Goal: Task Accomplishment & Management: Manage account settings

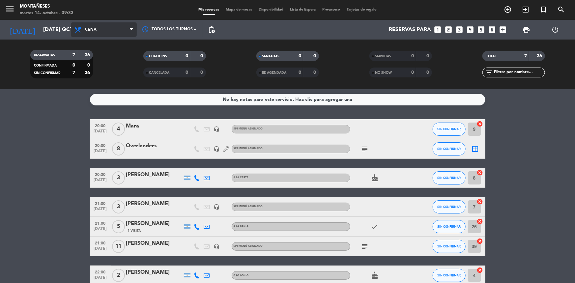
click at [96, 31] on span "Cena" at bounding box center [104, 29] width 66 height 14
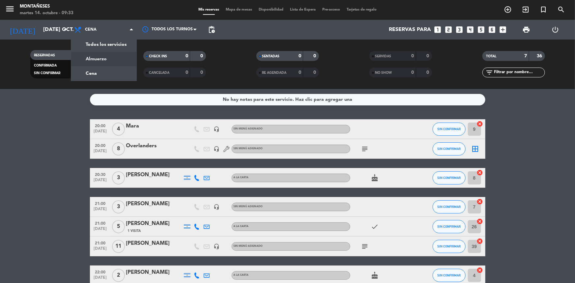
click at [101, 58] on div "menu Montañeses martes 14. octubre - 09:33 Mis reservas Mapa de mesas Disponibi…" at bounding box center [287, 44] width 575 height 89
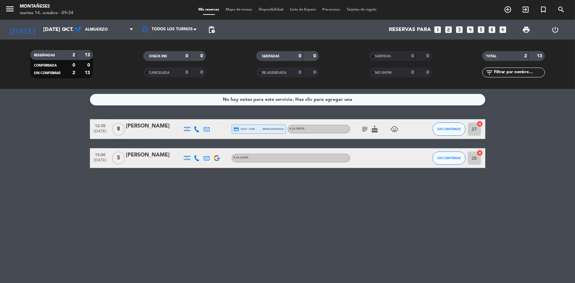
click at [363, 126] on icon "subject" at bounding box center [365, 129] width 8 height 8
click at [363, 129] on icon "subject" at bounding box center [365, 129] width 8 height 8
click at [361, 130] on icon "subject" at bounding box center [365, 129] width 8 height 8
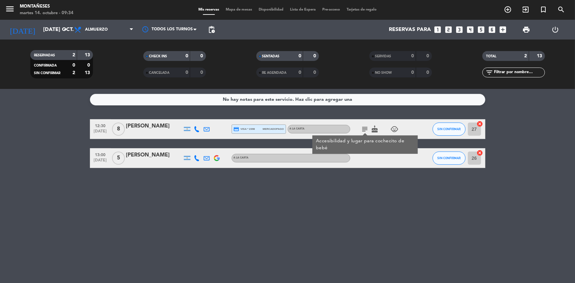
click at [366, 128] on icon "subject" at bounding box center [365, 129] width 8 height 8
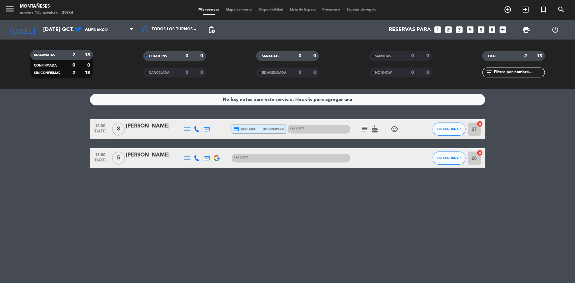
click at [366, 128] on icon "subject" at bounding box center [365, 129] width 8 height 8
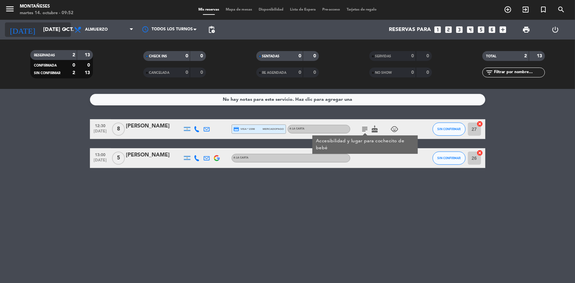
click at [65, 32] on icon "arrow_drop_down" at bounding box center [65, 30] width 8 height 8
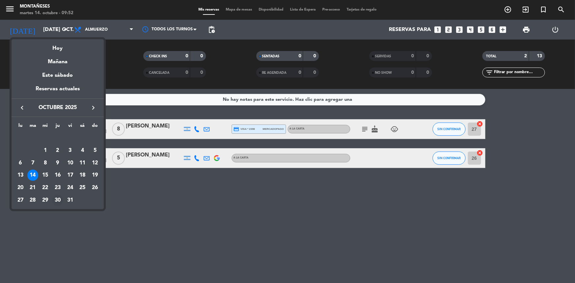
click at [58, 200] on div "30" at bounding box center [57, 200] width 11 height 11
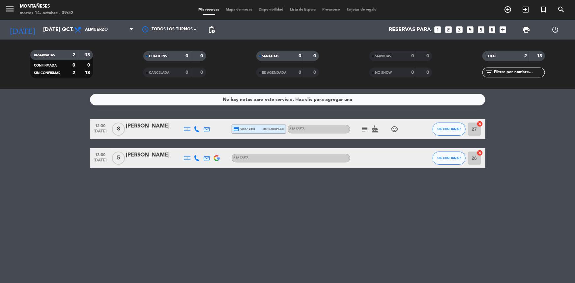
type input "[DEMOGRAPHIC_DATA] [DATE]"
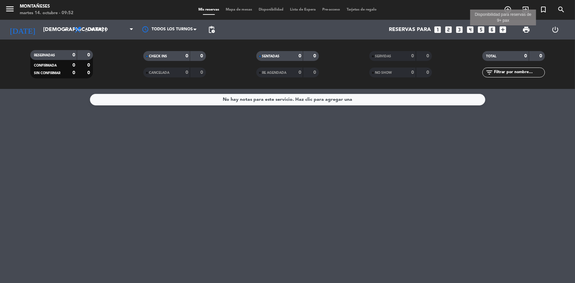
click at [504, 29] on icon "add_box" at bounding box center [502, 29] width 9 height 9
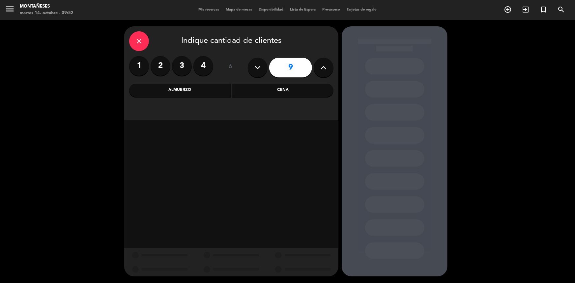
click at [326, 70] on icon at bounding box center [323, 68] width 6 height 10
click at [261, 66] on button at bounding box center [258, 68] width 20 height 20
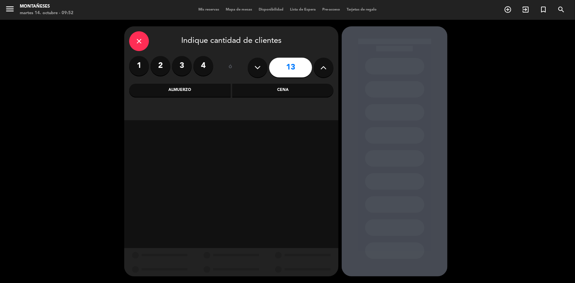
type input "12"
click at [192, 90] on div "Almuerzo" at bounding box center [179, 90] width 101 height 13
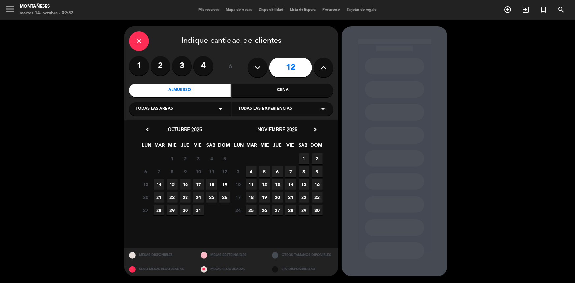
click at [181, 204] on span "30" at bounding box center [185, 209] width 11 height 11
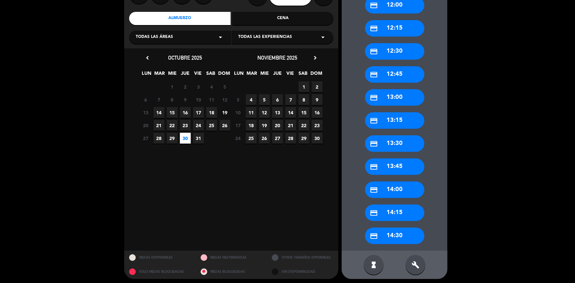
scroll to position [74, 0]
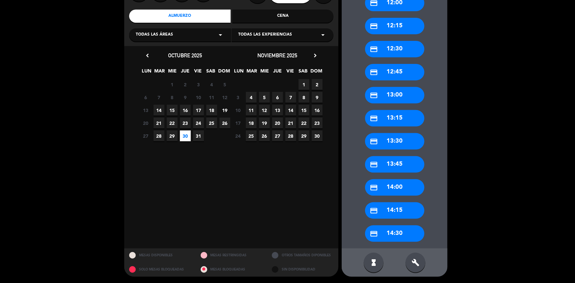
click at [393, 98] on div "credit_card 13:00" at bounding box center [394, 95] width 59 height 16
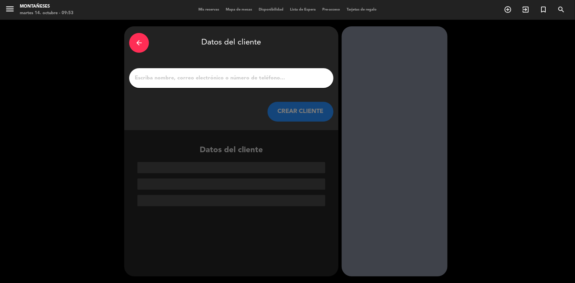
click at [149, 79] on input "1" at bounding box center [231, 77] width 194 height 9
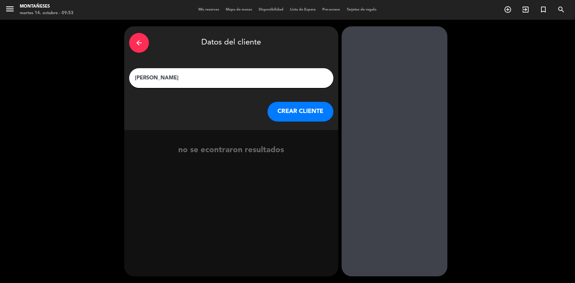
type input "[PERSON_NAME]"
click at [290, 116] on button "CREAR CLIENTE" at bounding box center [300, 112] width 66 height 20
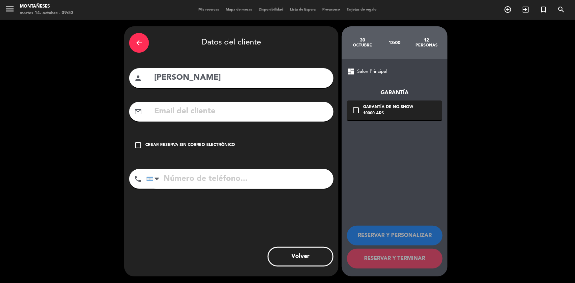
click at [137, 145] on icon "check_box_outline_blank" at bounding box center [138, 145] width 8 height 8
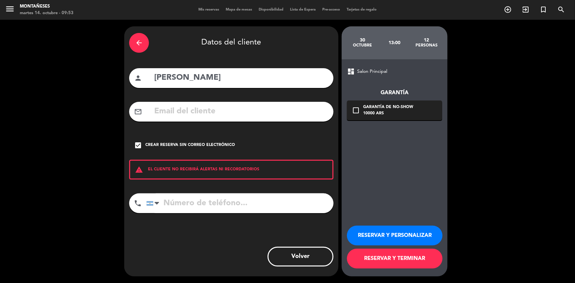
click at [377, 264] on button "RESERVAR Y TERMINAR" at bounding box center [394, 259] width 95 height 20
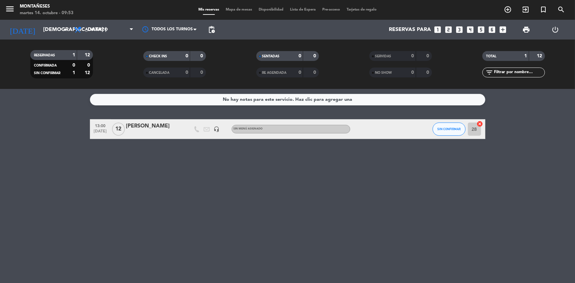
click at [154, 127] on div "[PERSON_NAME]" at bounding box center [154, 126] width 56 height 9
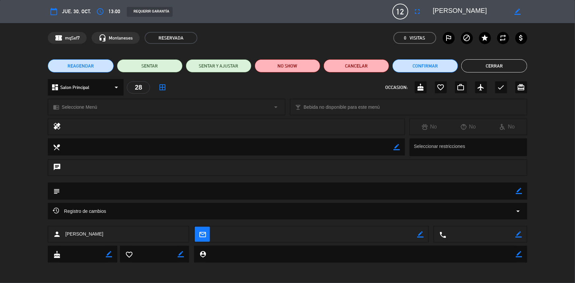
click at [520, 191] on icon "border_color" at bounding box center [519, 191] width 6 height 6
click at [170, 191] on textarea at bounding box center [287, 190] width 455 height 17
type textarea "9:30 hs desayuno asamblea y despues almuero"
click at [520, 189] on icon at bounding box center [519, 191] width 6 height 6
click at [417, 67] on button "Confirmar" at bounding box center [425, 65] width 66 height 13
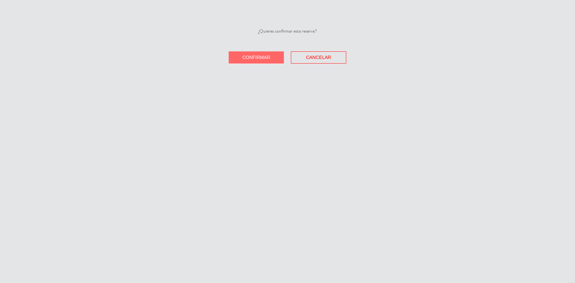
click at [259, 56] on span "Confirmar" at bounding box center [256, 57] width 28 height 5
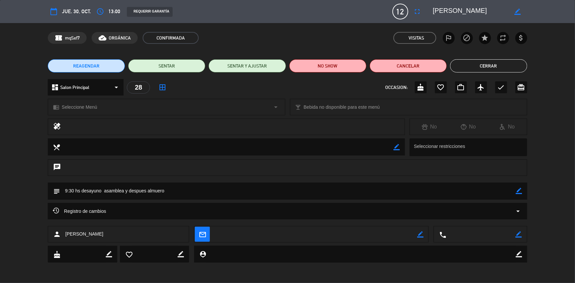
click at [466, 66] on button "Cerrar" at bounding box center [488, 65] width 77 height 13
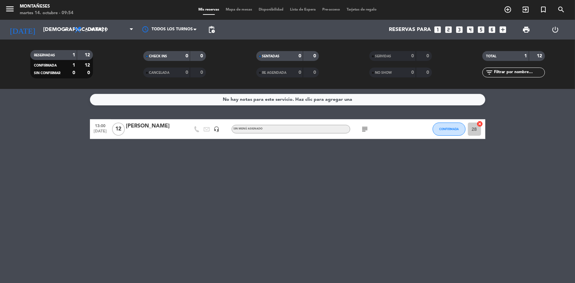
click at [152, 128] on div "[PERSON_NAME]" at bounding box center [154, 126] width 56 height 9
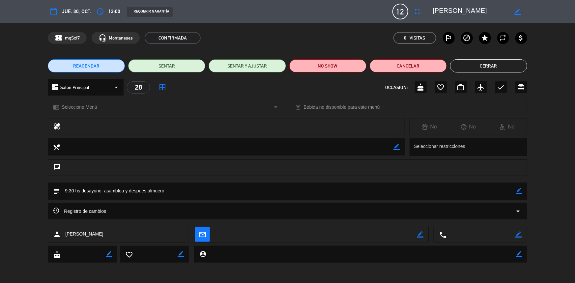
click at [517, 234] on icon "border_color" at bounding box center [518, 234] width 6 height 6
click at [468, 236] on textarea at bounding box center [480, 234] width 69 height 16
click at [489, 234] on textarea at bounding box center [480, 234] width 69 height 16
type textarea "15 24544020"
click at [518, 234] on icon at bounding box center [518, 234] width 6 height 6
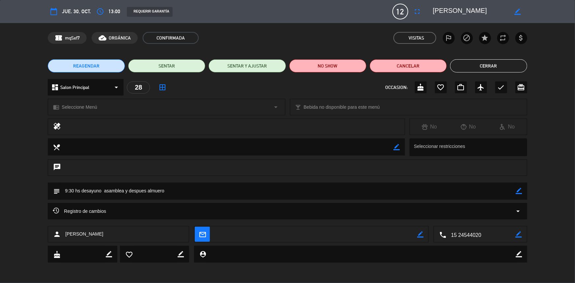
click at [520, 189] on icon "border_color" at bounding box center [519, 191] width 6 height 6
click at [219, 188] on textarea at bounding box center [287, 190] width 455 height 17
type textarea "9:30 hs desayuno asamblea y despues almuero 15 44409310 [PERSON_NAME]"
click at [518, 189] on icon at bounding box center [519, 191] width 6 height 6
click at [483, 65] on button "Cerrar" at bounding box center [488, 65] width 77 height 13
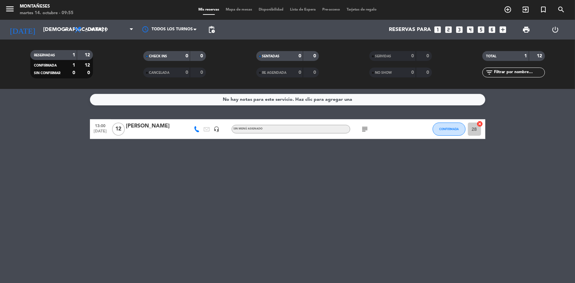
click at [366, 128] on icon "subject" at bounding box center [365, 129] width 8 height 8
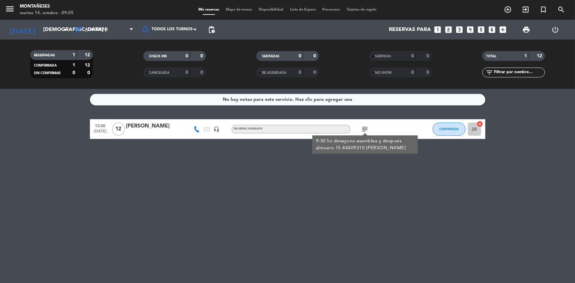
click at [245, 194] on div "No hay notas para este servicio. Haz clic para agregar una 13:00 [DATE] [PERSON…" at bounding box center [287, 186] width 575 height 194
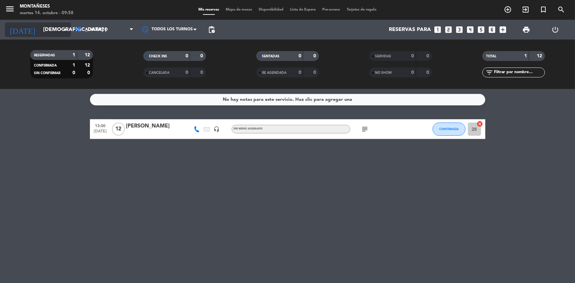
click at [53, 27] on input "[DEMOGRAPHIC_DATA] [DATE]" at bounding box center [74, 29] width 69 height 13
click at [65, 31] on icon "arrow_drop_down" at bounding box center [65, 30] width 8 height 8
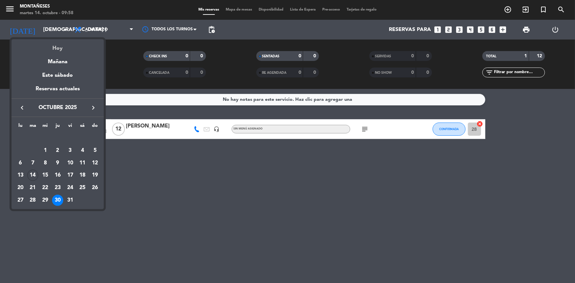
click at [56, 47] on div "Hoy" at bounding box center [58, 45] width 92 height 13
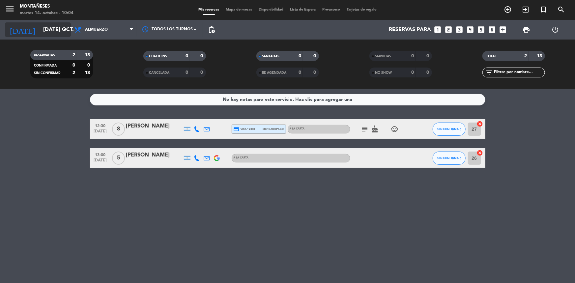
click at [65, 31] on icon "arrow_drop_down" at bounding box center [65, 30] width 8 height 8
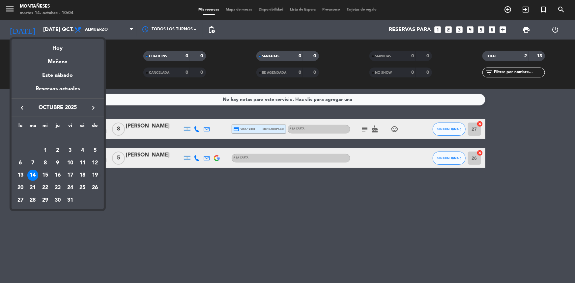
click at [96, 176] on div "19" at bounding box center [94, 175] width 11 height 11
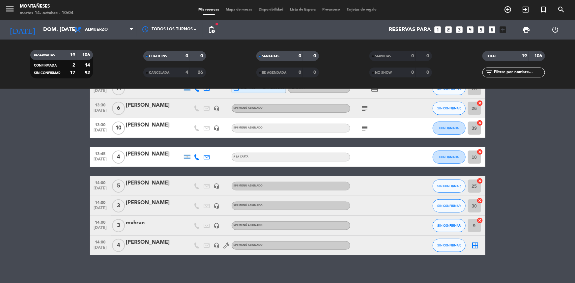
scroll to position [290, 0]
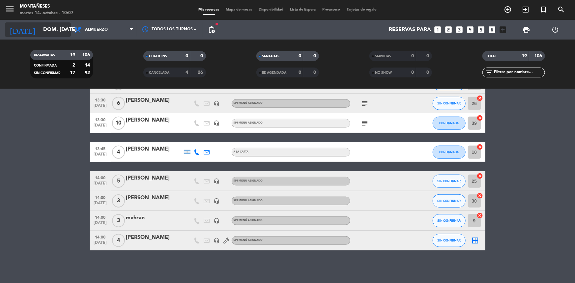
click at [61, 30] on icon "arrow_drop_down" at bounding box center [65, 30] width 8 height 8
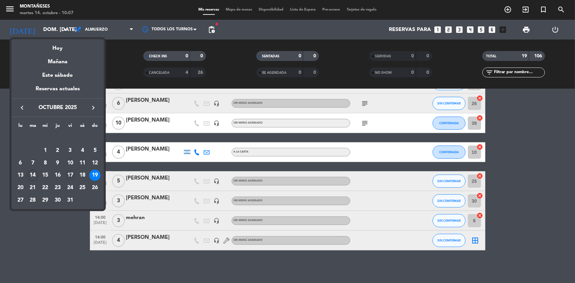
click at [67, 175] on div "17" at bounding box center [70, 175] width 11 height 11
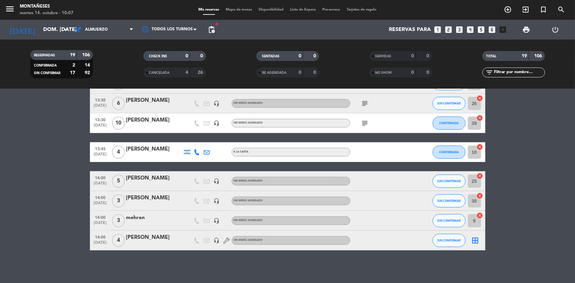
type input "vie. [DATE]"
